Goal: Task Accomplishment & Management: Manage account settings

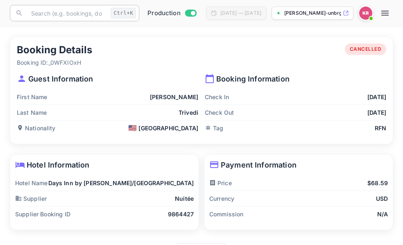
click at [37, 13] on input "text" at bounding box center [66, 13] width 81 height 16
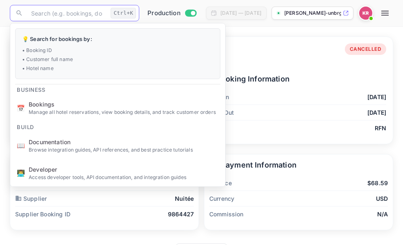
paste input "9aClAWaU1"
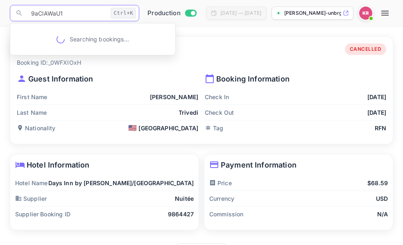
click at [33, 16] on input "9aClAWaU1" at bounding box center [66, 13] width 81 height 16
type input "9aClAWaU1"
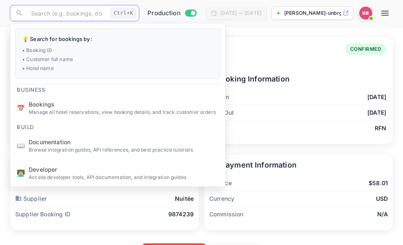
click at [296, 100] on div "Check In [DATE]" at bounding box center [296, 97] width 182 height 16
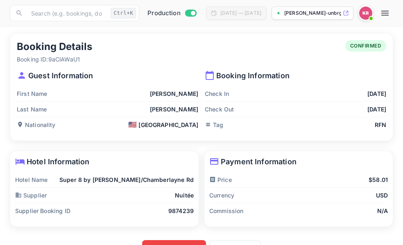
scroll to position [25, 0]
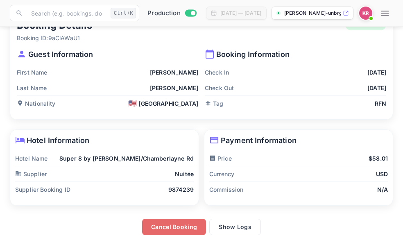
click at [180, 229] on button "Cancel Booking" at bounding box center [174, 227] width 64 height 16
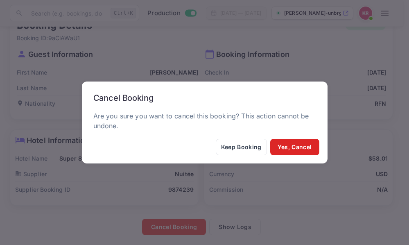
click at [292, 148] on button "Yes, Cancel" at bounding box center [294, 147] width 49 height 16
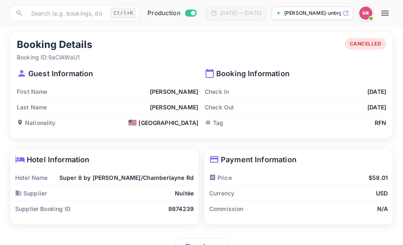
scroll to position [4, 0]
